Goal: Navigation & Orientation: Find specific page/section

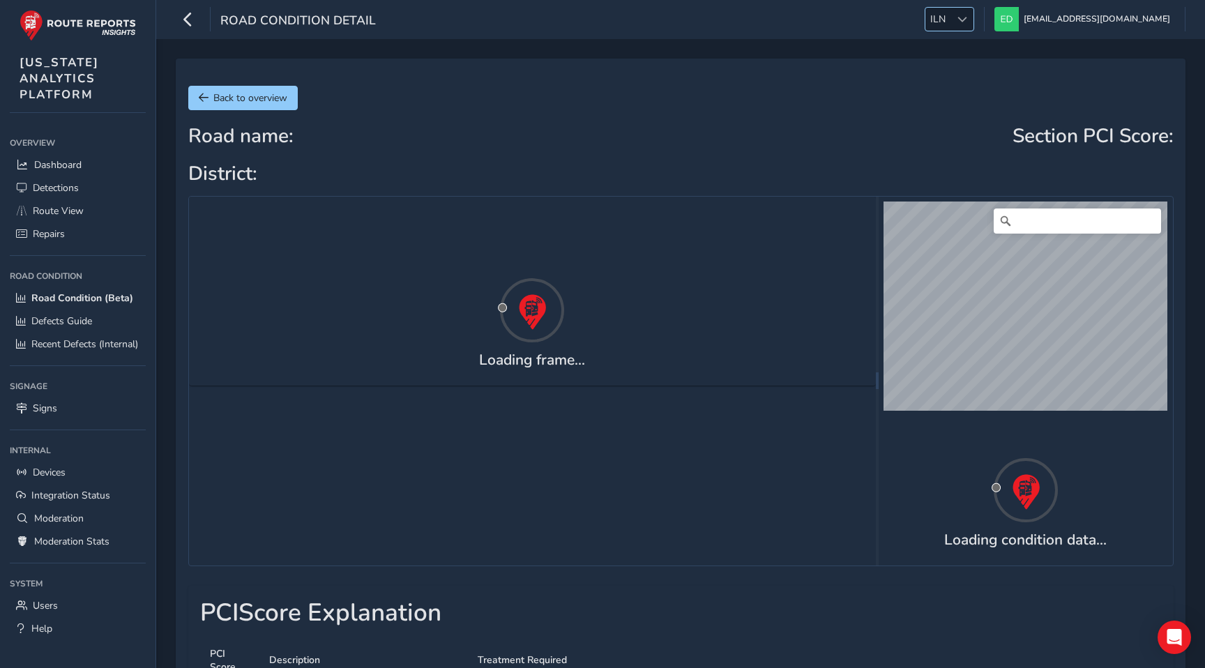
click at [951, 15] on span "ILN" at bounding box center [937, 19] width 25 height 23
click at [1015, 166] on li "ESS" at bounding box center [1035, 170] width 97 height 23
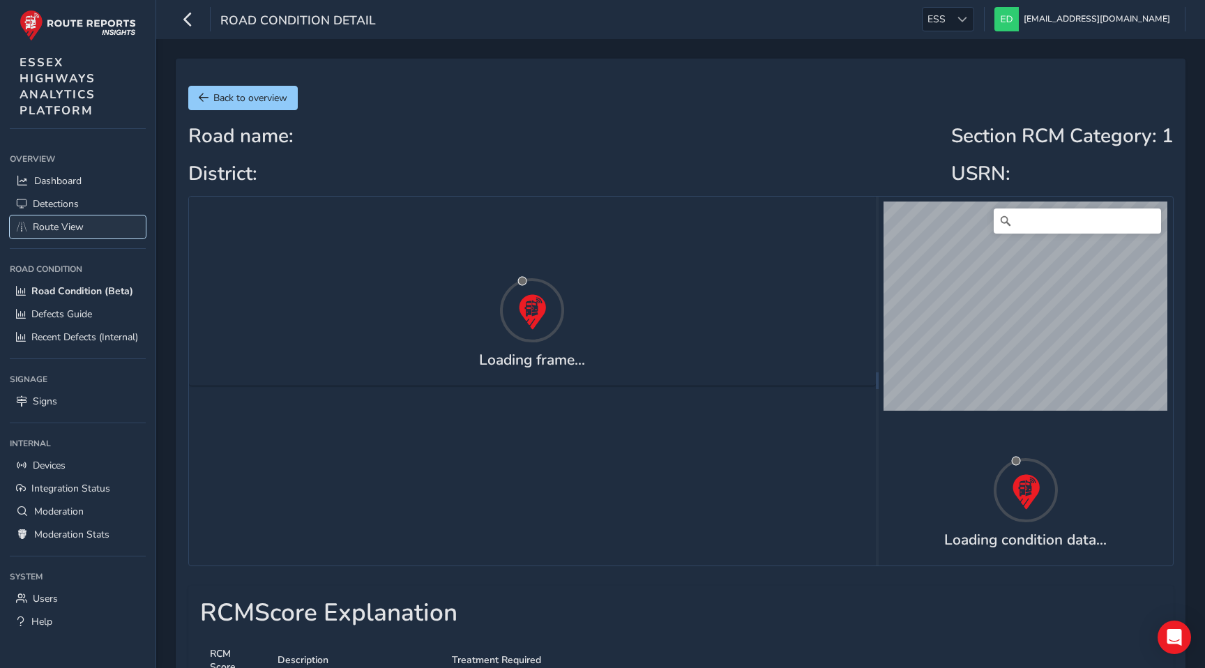
click at [66, 232] on span "Route View" at bounding box center [58, 226] width 51 height 13
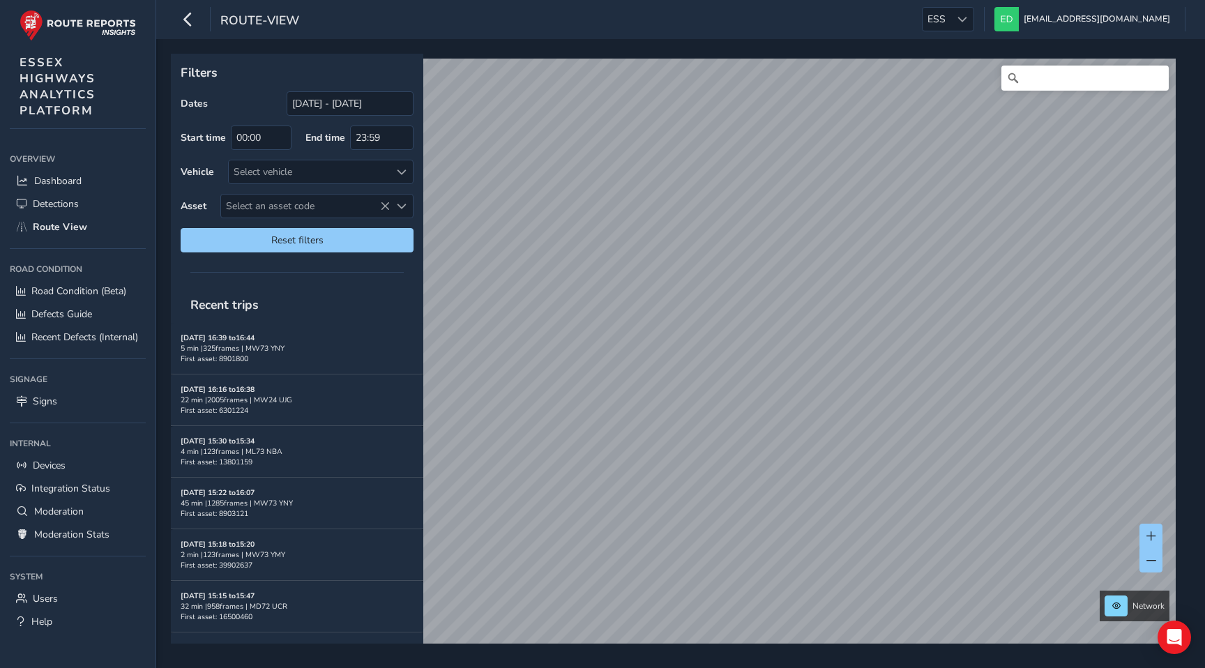
click at [289, 340] on div "[DATE] 16:39 to 16:44 5 min | 325 frames | MW73 YNY First asset: 8901800" at bounding box center [297, 348] width 233 height 31
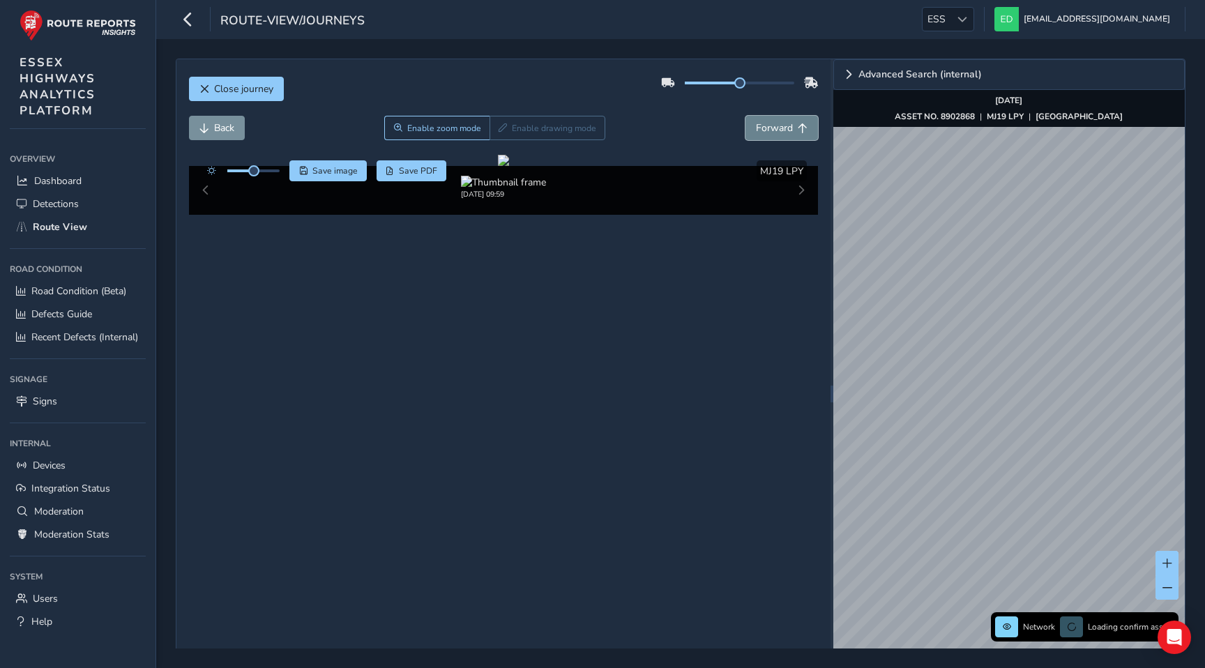
click at [775, 134] on span "Forward" at bounding box center [774, 127] width 37 height 13
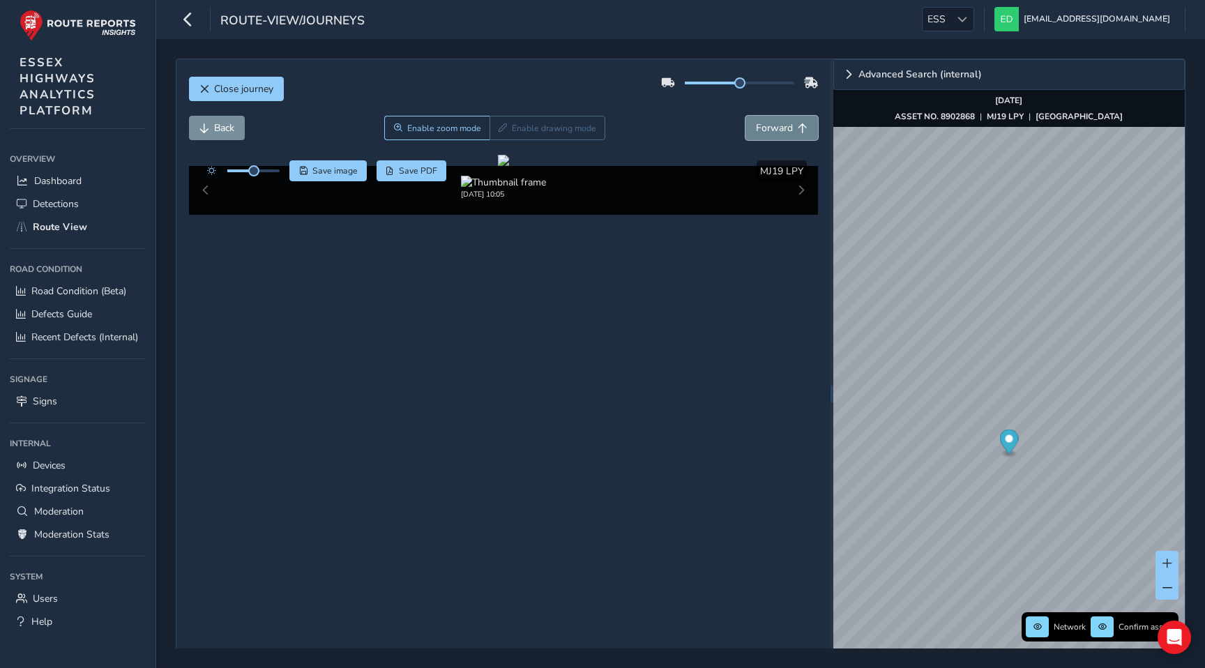
click at [775, 134] on span "Forward" at bounding box center [774, 127] width 37 height 13
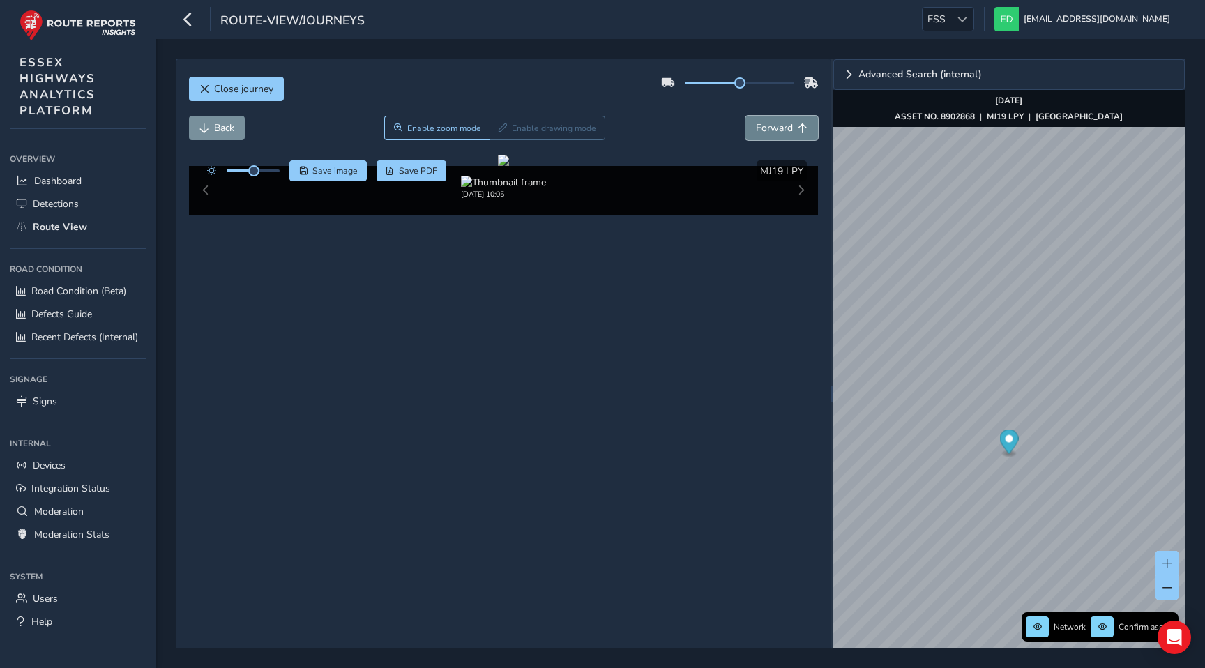
click at [775, 134] on span "Forward" at bounding box center [774, 127] width 37 height 13
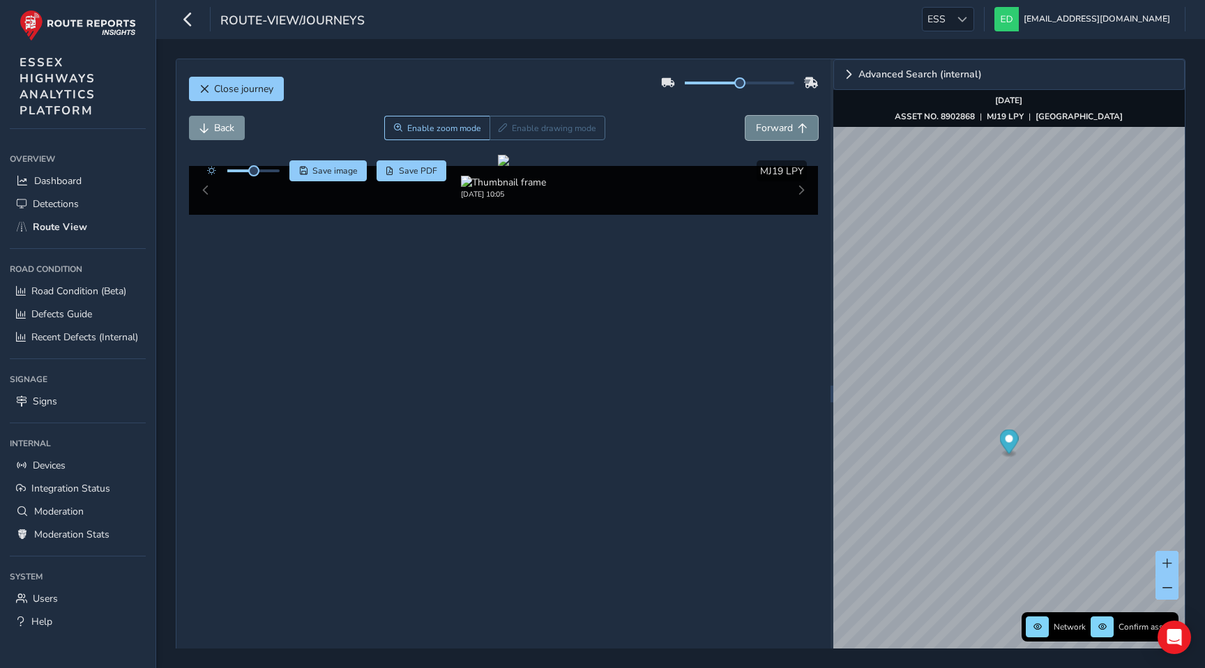
click at [775, 134] on span "Forward" at bounding box center [774, 127] width 37 height 13
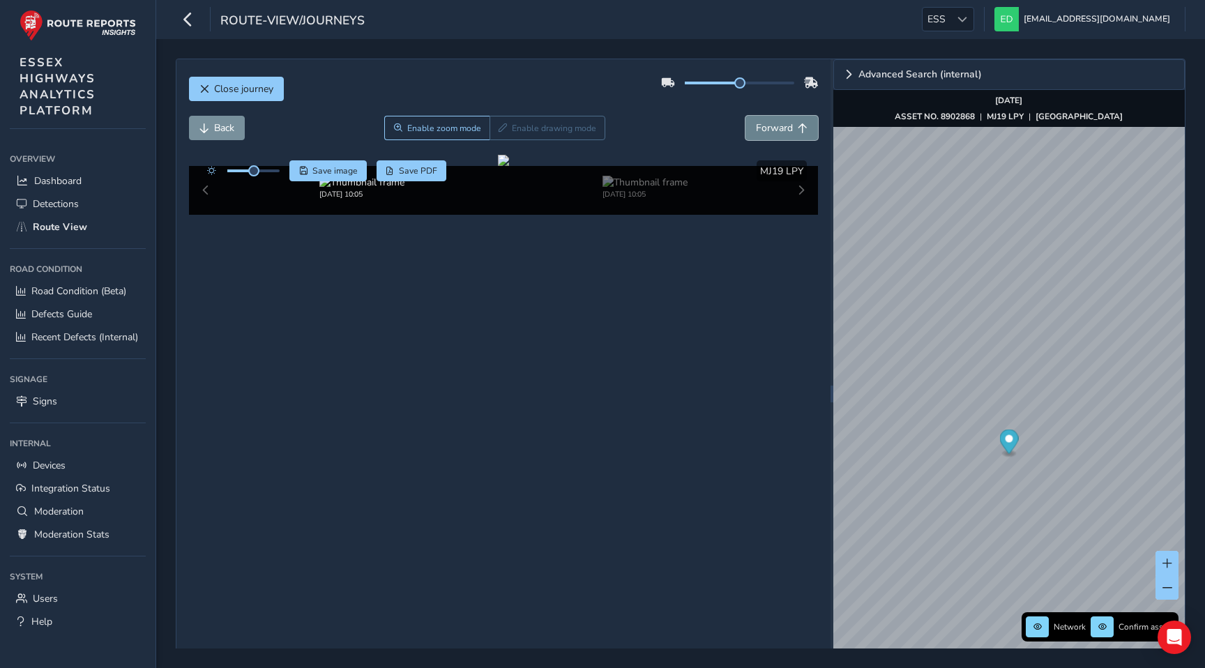
click at [775, 134] on span "Forward" at bounding box center [774, 127] width 37 height 13
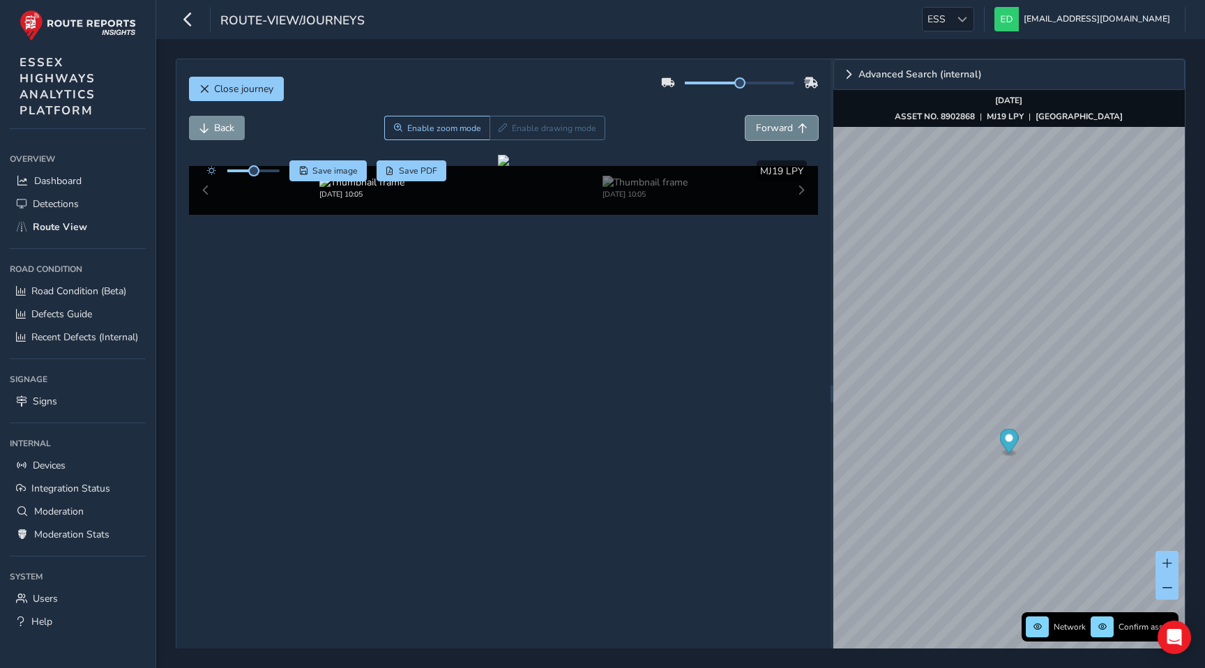
click at [775, 134] on span "Forward" at bounding box center [774, 127] width 37 height 13
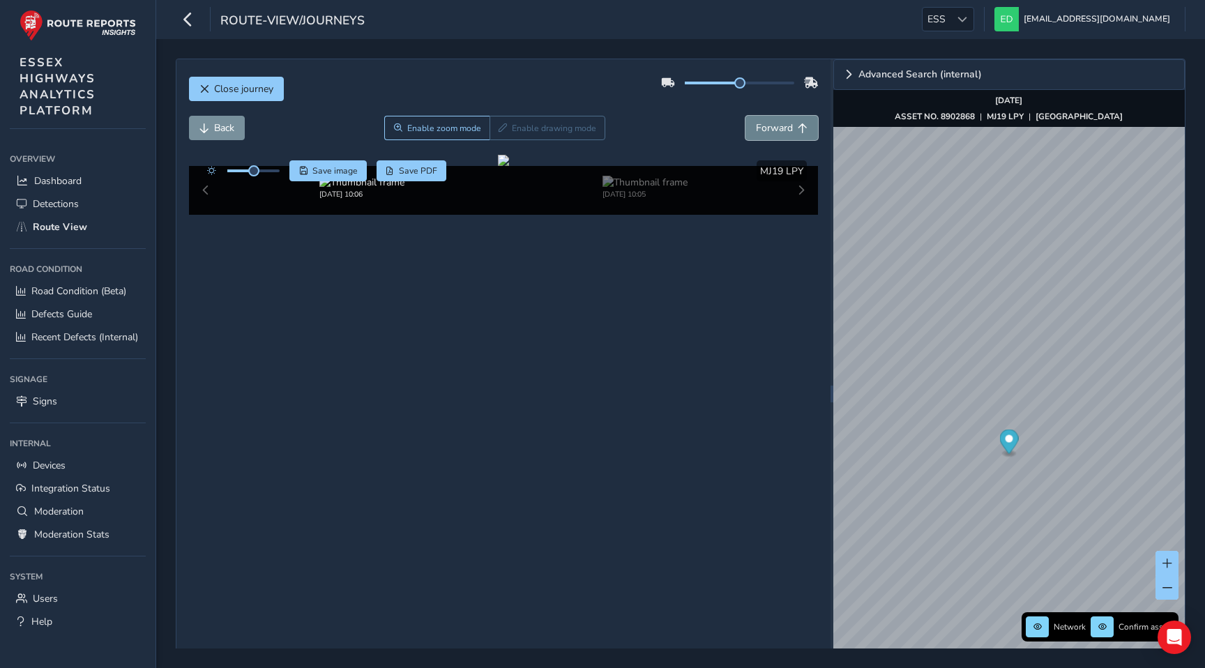
click at [775, 134] on span "Forward" at bounding box center [774, 127] width 37 height 13
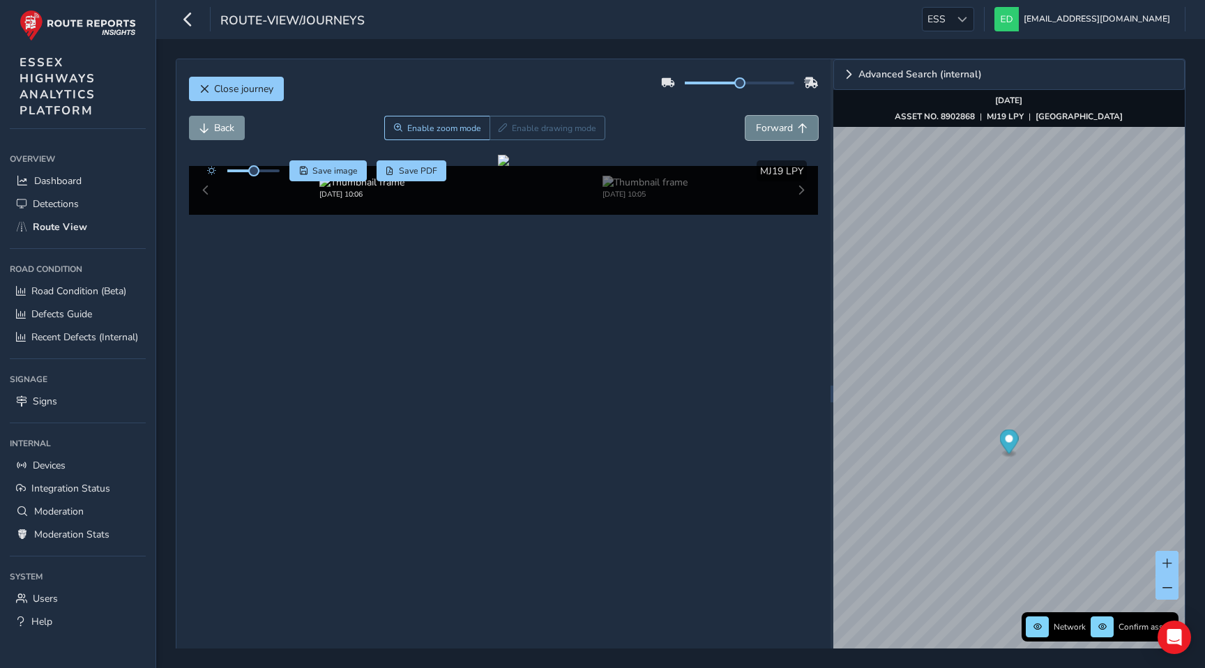
click at [775, 134] on span "Forward" at bounding box center [774, 127] width 37 height 13
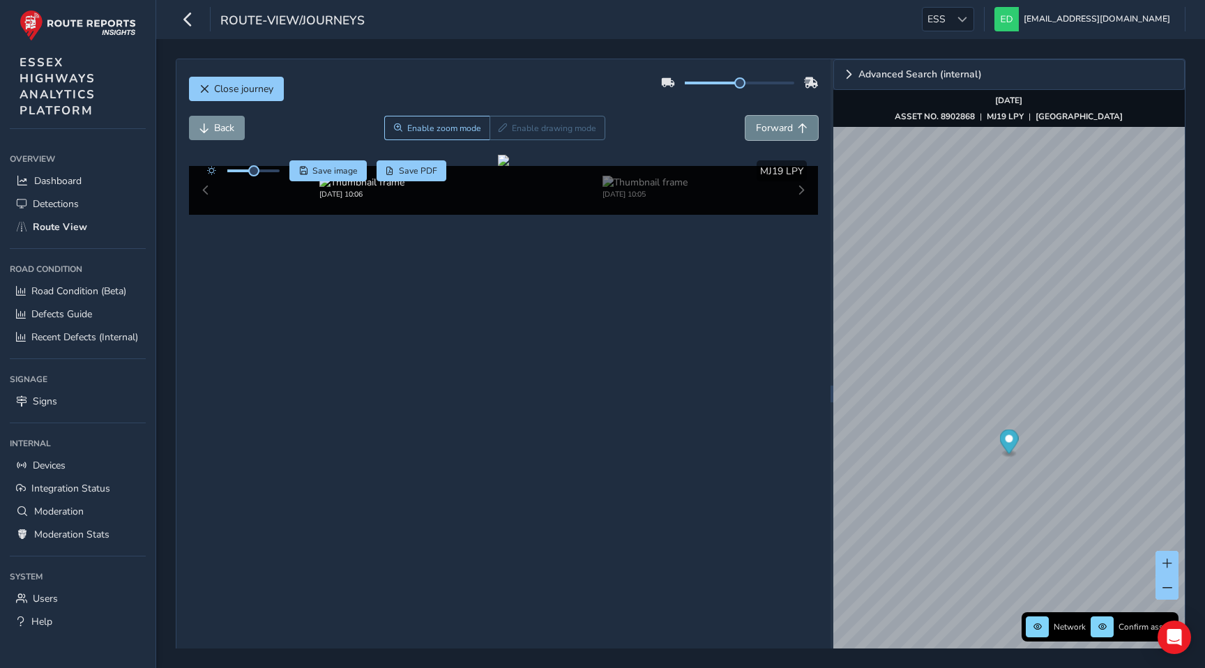
click at [775, 134] on span "Forward" at bounding box center [774, 127] width 37 height 13
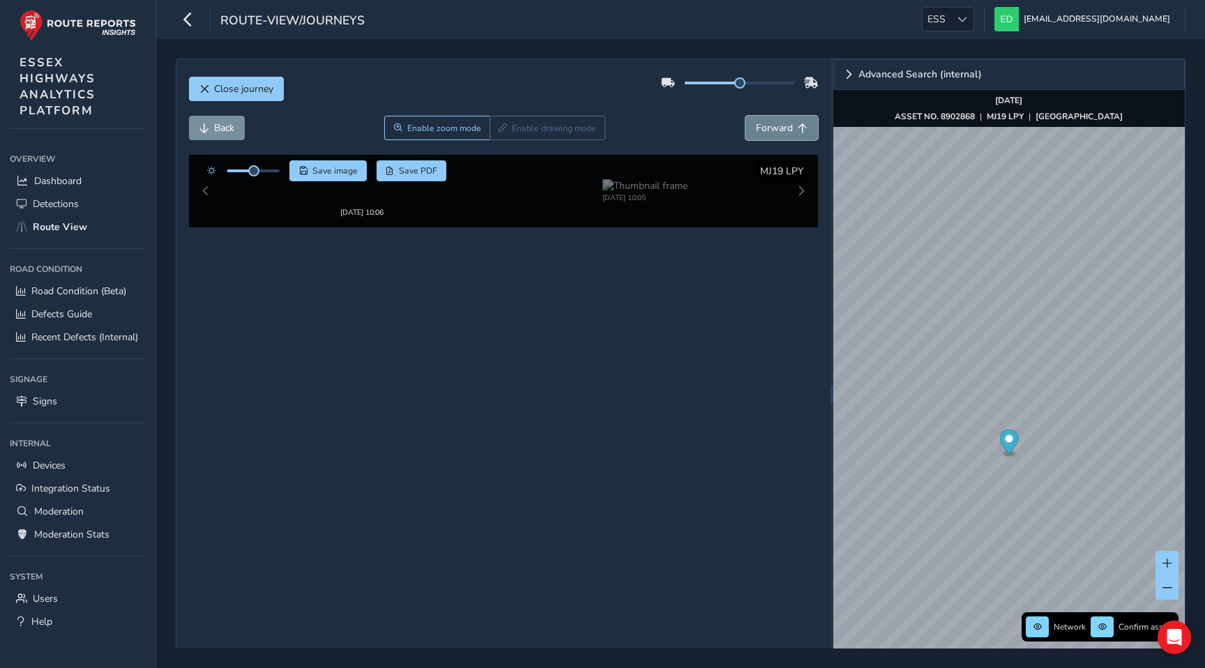
click at [775, 134] on span "Forward" at bounding box center [774, 127] width 37 height 13
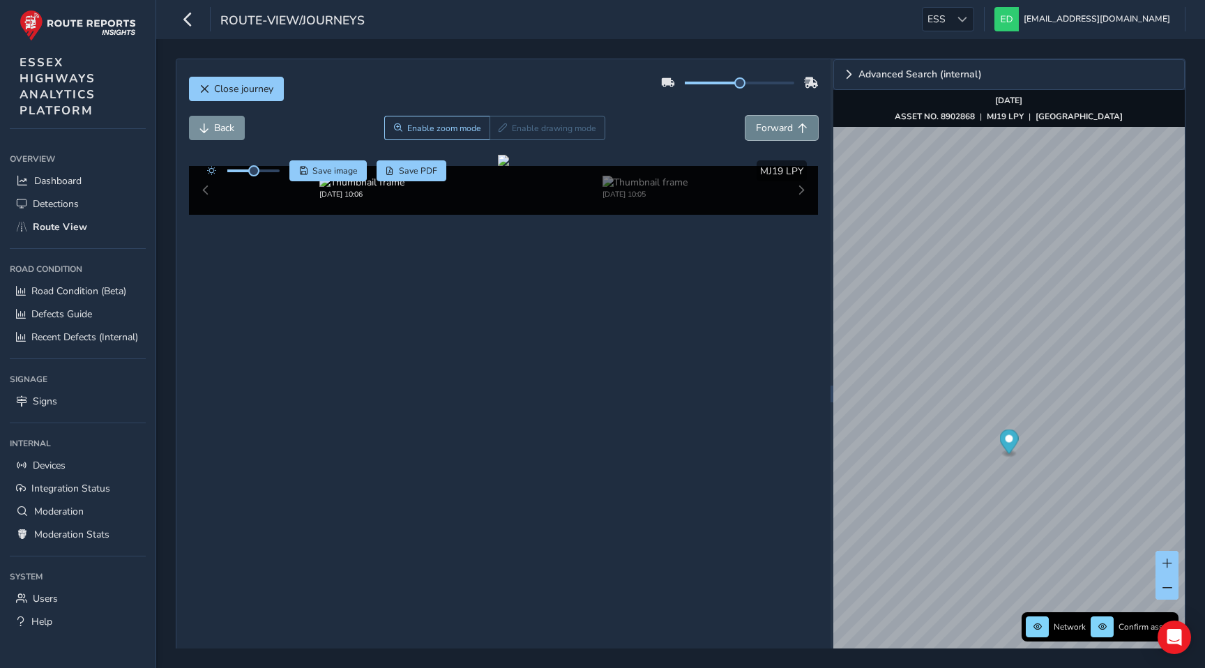
click at [775, 134] on span "Forward" at bounding box center [774, 127] width 37 height 13
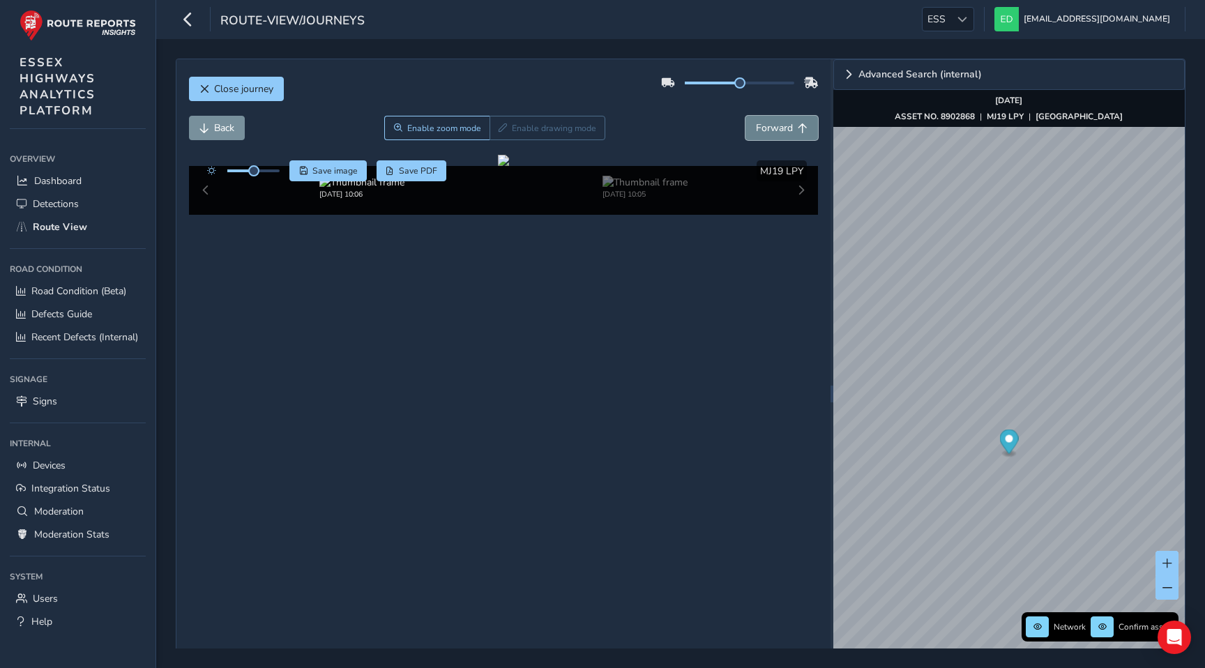
click at [775, 134] on span "Forward" at bounding box center [774, 127] width 37 height 13
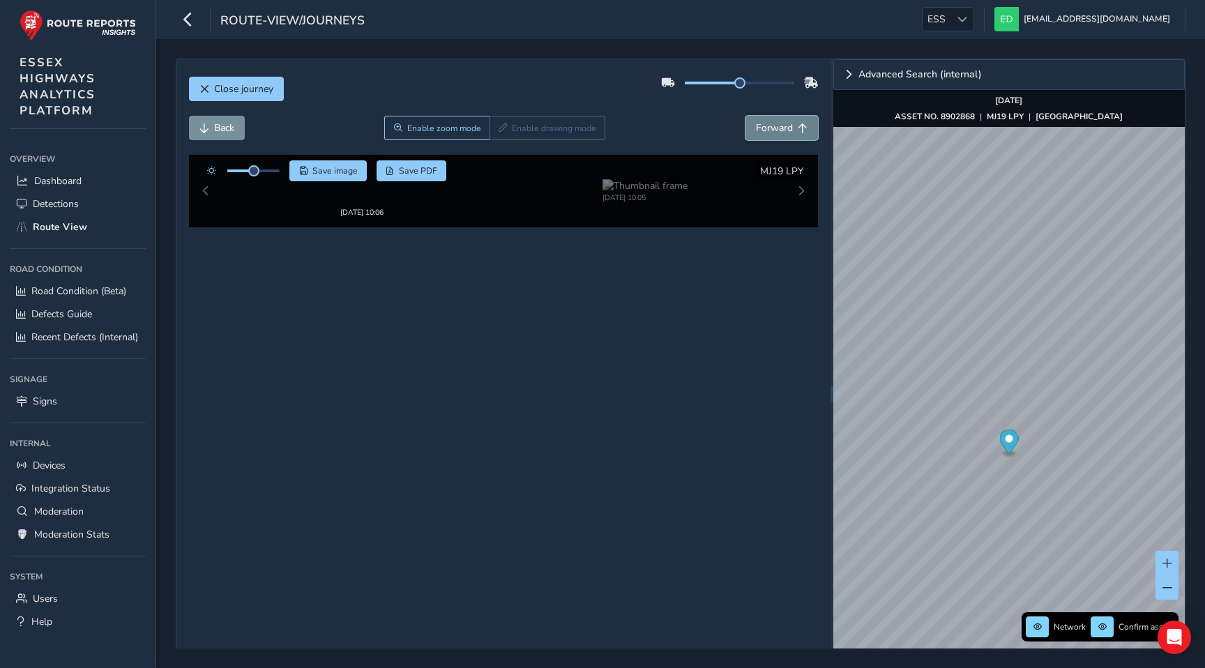
click at [775, 134] on span "Forward" at bounding box center [774, 127] width 37 height 13
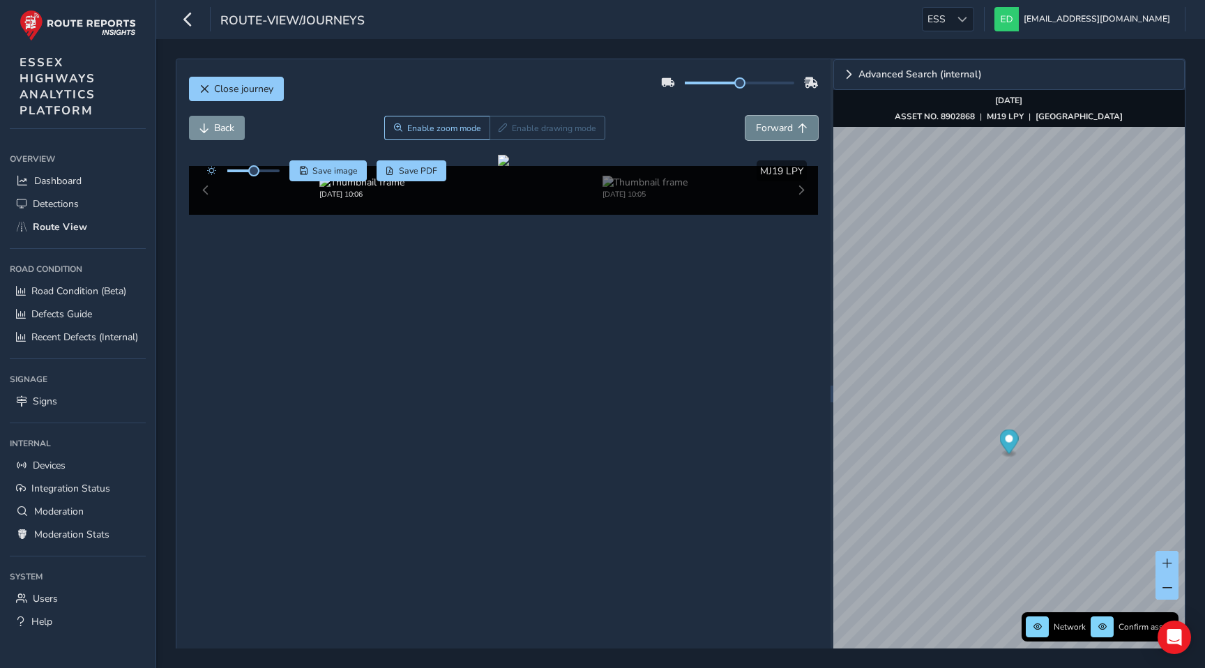
click at [775, 134] on span "Forward" at bounding box center [774, 127] width 37 height 13
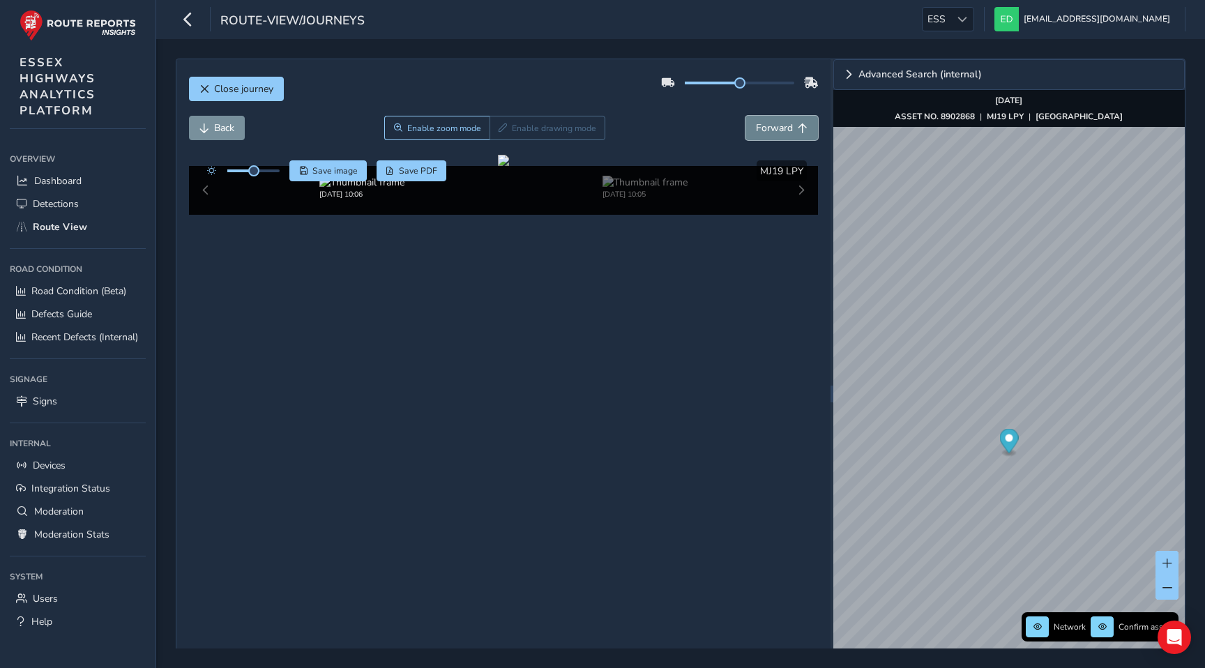
click at [775, 134] on span "Forward" at bounding box center [774, 127] width 37 height 13
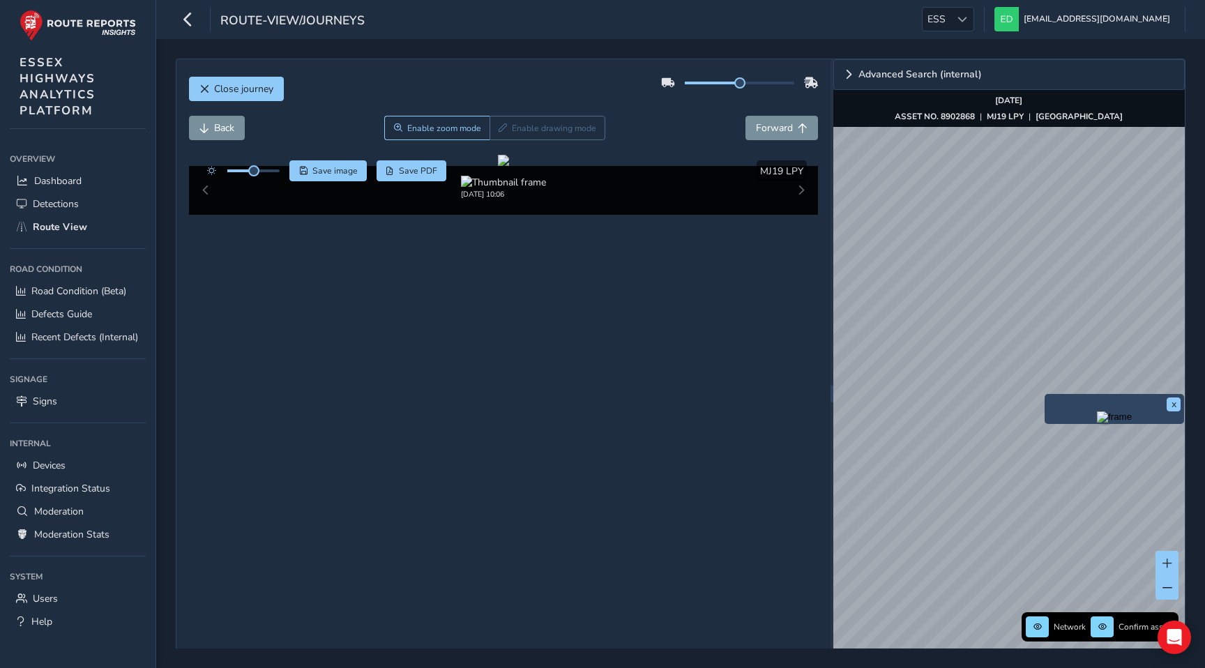
click at [1097, 423] on img "Preview frame" at bounding box center [1114, 416] width 35 height 11
click at [1162, 455] on img "Preview frame" at bounding box center [1179, 449] width 35 height 11
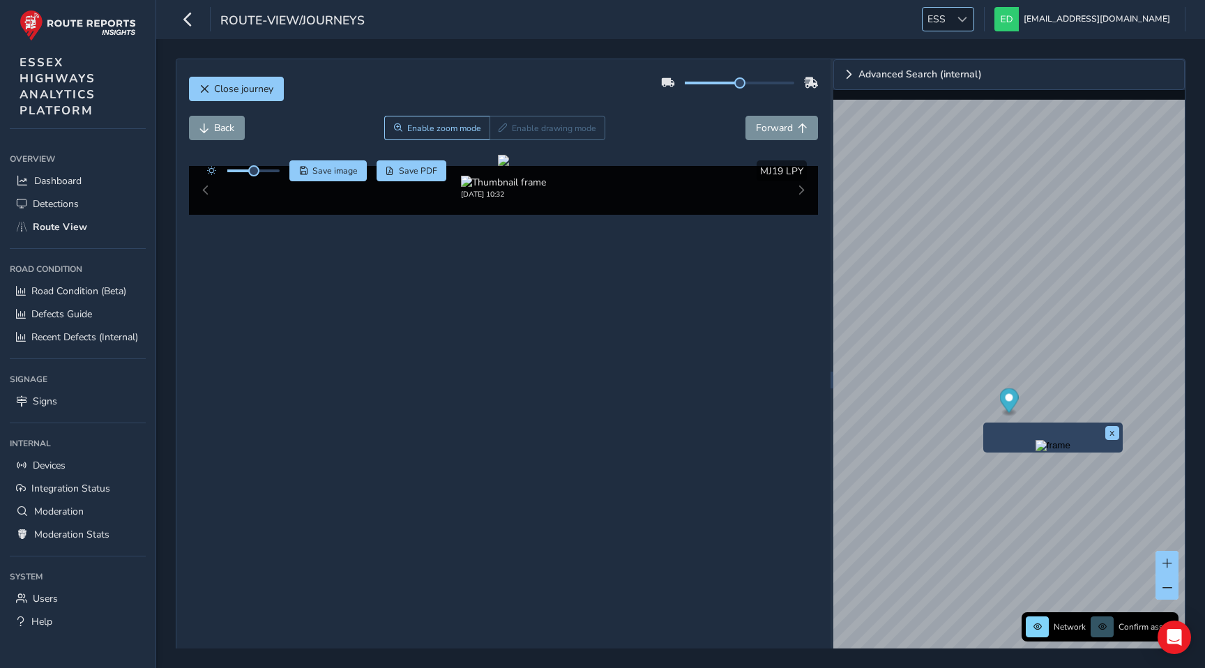
click at [974, 12] on div at bounding box center [962, 19] width 23 height 23
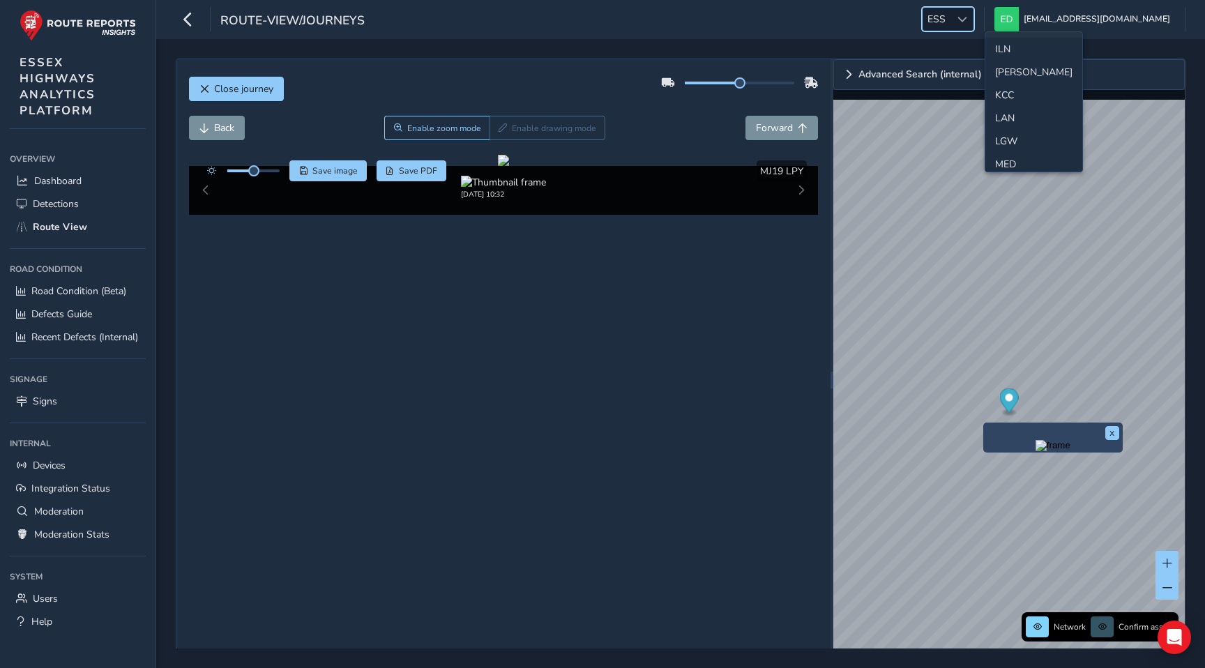
scroll to position [340, 0]
click at [1013, 126] on li "LGW" at bounding box center [1033, 123] width 97 height 23
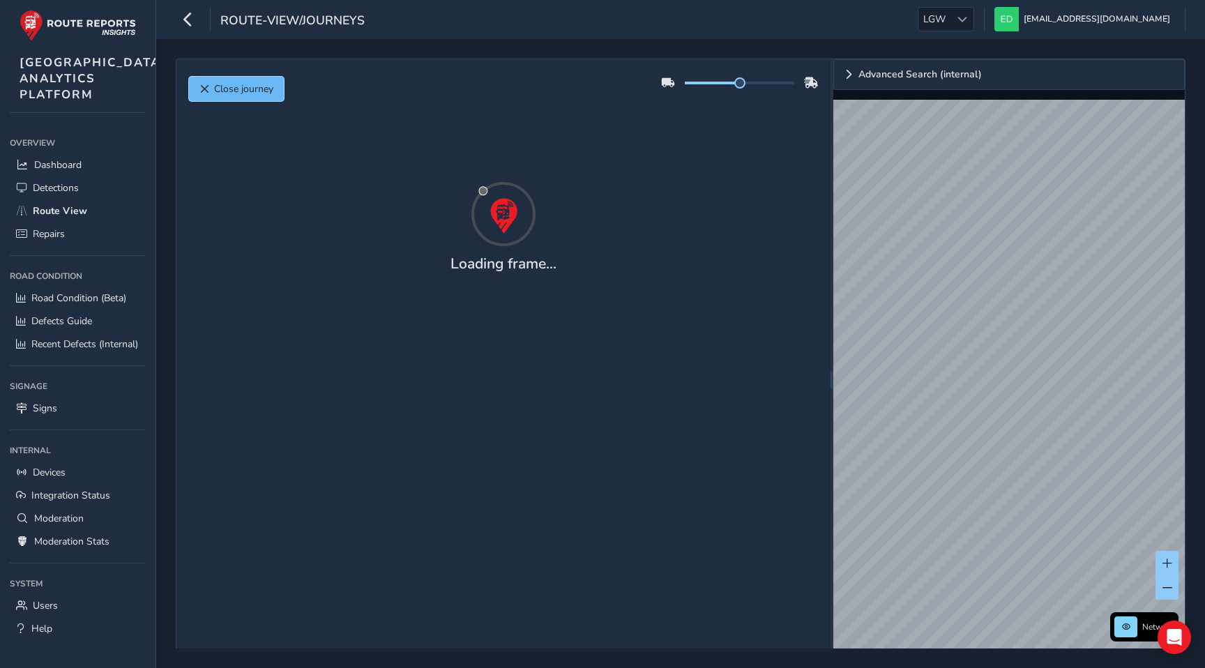
click at [210, 85] on button "Close journey" at bounding box center [236, 89] width 95 height 24
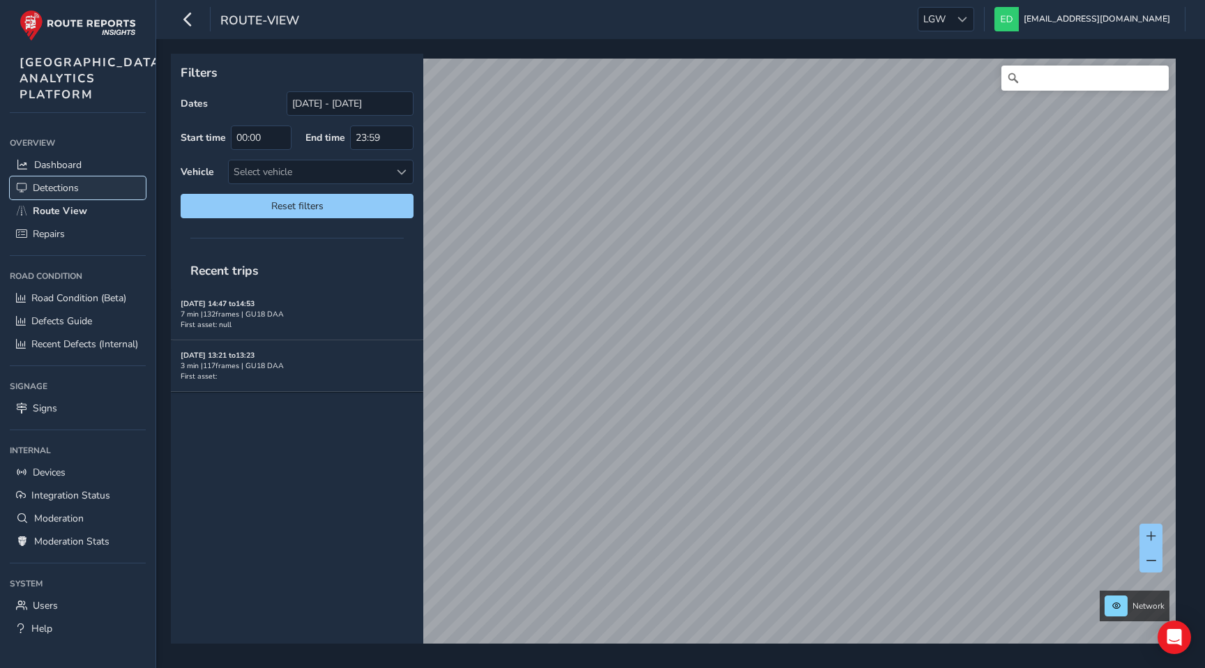
click at [87, 199] on link "Detections" at bounding box center [78, 187] width 136 height 23
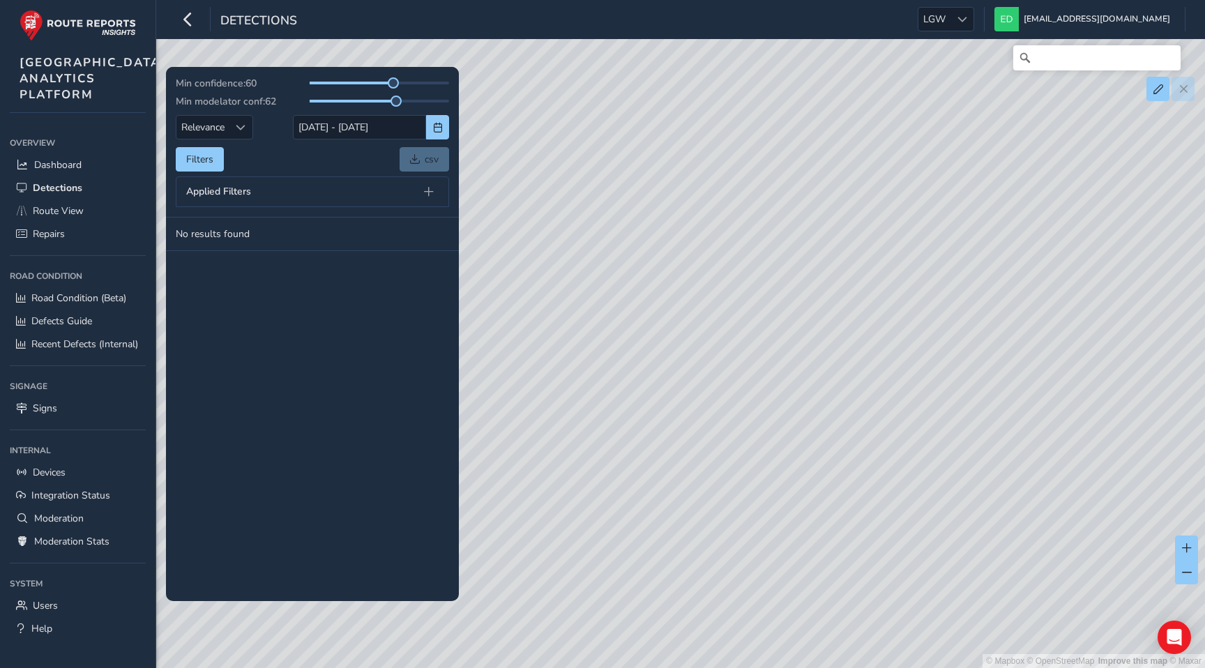
drag, startPoint x: 910, startPoint y: 423, endPoint x: 512, endPoint y: 432, distance: 398.3
click at [512, 432] on div "© Mapbox © OpenStreetMap Improve this map © Maxar" at bounding box center [602, 334] width 1205 height 668
drag, startPoint x: 1006, startPoint y: 439, endPoint x: 822, endPoint y: 513, distance: 198.1
click at [822, 513] on div "© Mapbox © OpenStreetMap Improve this map © Maxar" at bounding box center [602, 334] width 1205 height 668
drag, startPoint x: 850, startPoint y: 385, endPoint x: 1020, endPoint y: 381, distance: 170.2
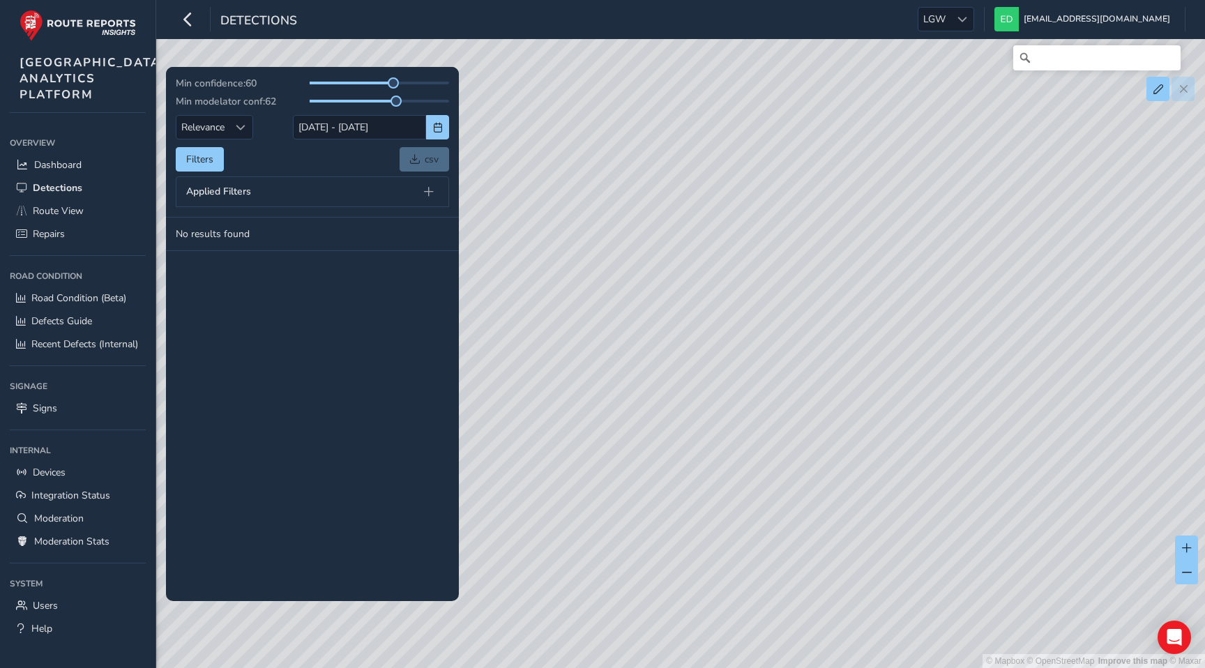
click at [1020, 381] on div "© Mapbox © OpenStreetMap Improve this map © Maxar" at bounding box center [602, 334] width 1205 height 668
drag, startPoint x: 802, startPoint y: 512, endPoint x: 918, endPoint y: 418, distance: 149.3
click at [918, 418] on div "© Mapbox © OpenStreetMap Improve this map © Maxar" at bounding box center [602, 334] width 1205 height 668
drag, startPoint x: 563, startPoint y: 342, endPoint x: 784, endPoint y: 372, distance: 223.1
click at [784, 372] on div "© Mapbox © OpenStreetMap Improve this map © Maxar" at bounding box center [602, 334] width 1205 height 668
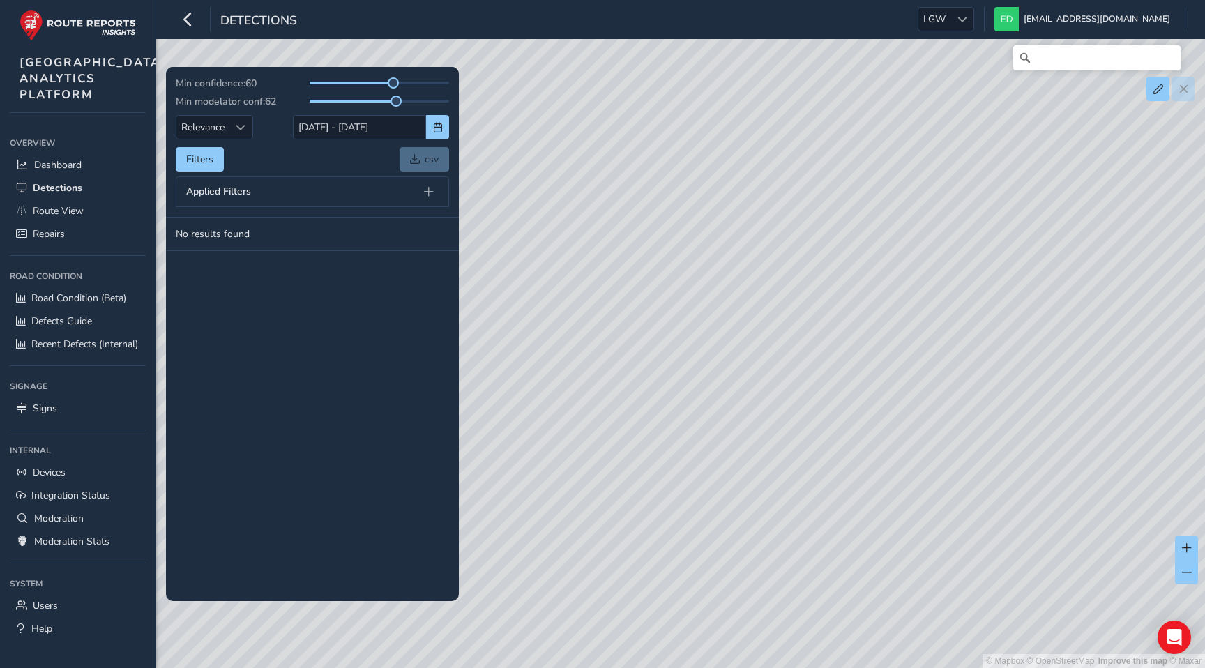
drag, startPoint x: 784, startPoint y: 372, endPoint x: 594, endPoint y: 425, distance: 196.9
click at [594, 425] on div "© Mapbox © OpenStreetMap Improve this map © Maxar" at bounding box center [602, 334] width 1205 height 668
drag, startPoint x: 594, startPoint y: 425, endPoint x: 575, endPoint y: 400, distance: 31.8
click at [575, 400] on div "© Mapbox © OpenStreetMap Improve this map © Maxar" at bounding box center [602, 334] width 1205 height 668
drag, startPoint x: 937, startPoint y: 356, endPoint x: 607, endPoint y: 432, distance: 339.0
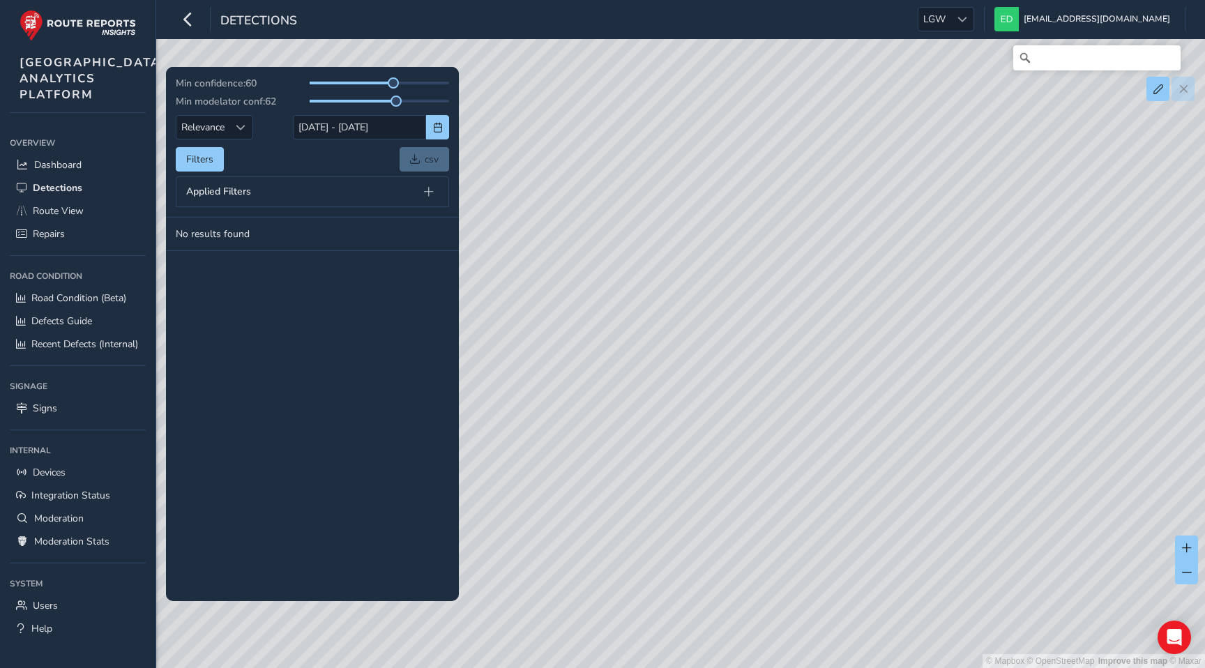
click at [607, 432] on div "© Mapbox © OpenStreetMap Improve this map © Maxar" at bounding box center [602, 334] width 1205 height 668
drag, startPoint x: 957, startPoint y: 351, endPoint x: 633, endPoint y: 361, distance: 324.4
click at [633, 361] on div "© Mapbox © OpenStreetMap Improve this map © Maxar" at bounding box center [602, 334] width 1205 height 668
drag, startPoint x: 1027, startPoint y: 266, endPoint x: 763, endPoint y: 397, distance: 294.7
click at [763, 397] on div "© Mapbox © OpenStreetMap Improve this map © Maxar" at bounding box center [602, 334] width 1205 height 668
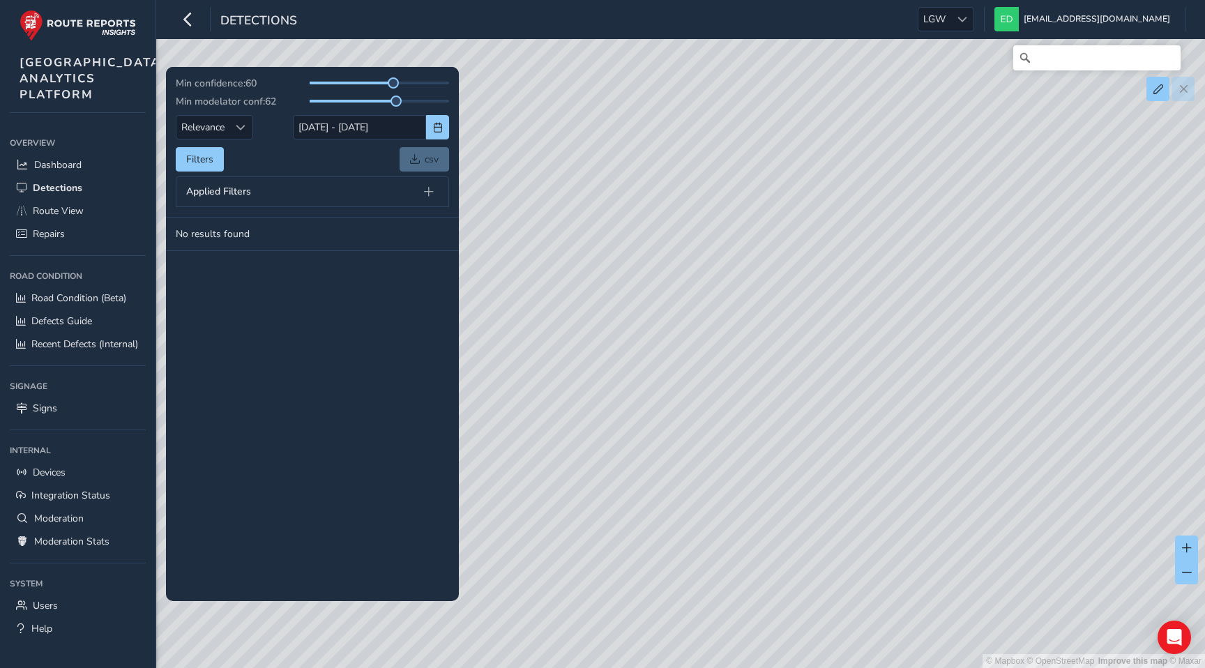
drag, startPoint x: 910, startPoint y: 462, endPoint x: 746, endPoint y: 241, distance: 275.7
click at [746, 241] on div "© Mapbox © OpenStreetMap Improve this map © Maxar" at bounding box center [602, 334] width 1205 height 668
drag, startPoint x: 916, startPoint y: 226, endPoint x: 707, endPoint y: 386, distance: 263.6
click at [707, 386] on div "© Mapbox © OpenStreetMap Improve this map © Maxar" at bounding box center [602, 334] width 1205 height 668
